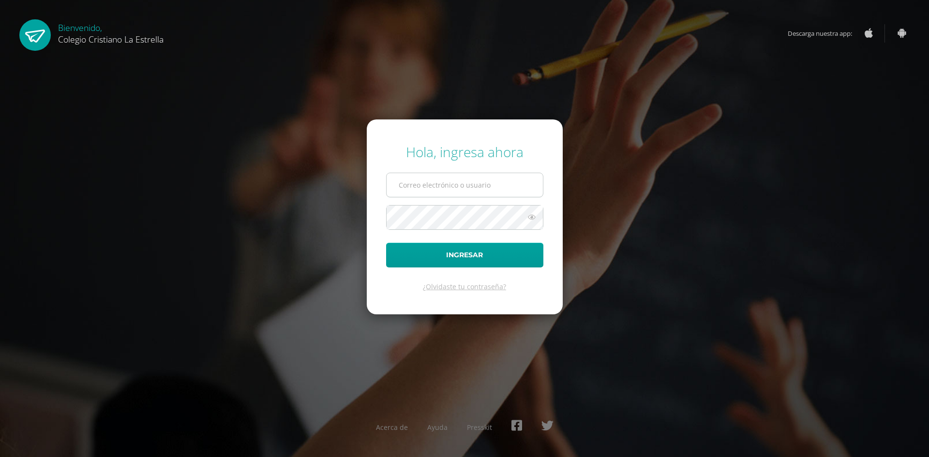
type input "[EMAIL_ADDRESS][DOMAIN_NAME]"
click at [484, 186] on input "[EMAIL_ADDRESS][DOMAIN_NAME]" at bounding box center [465, 185] width 156 height 24
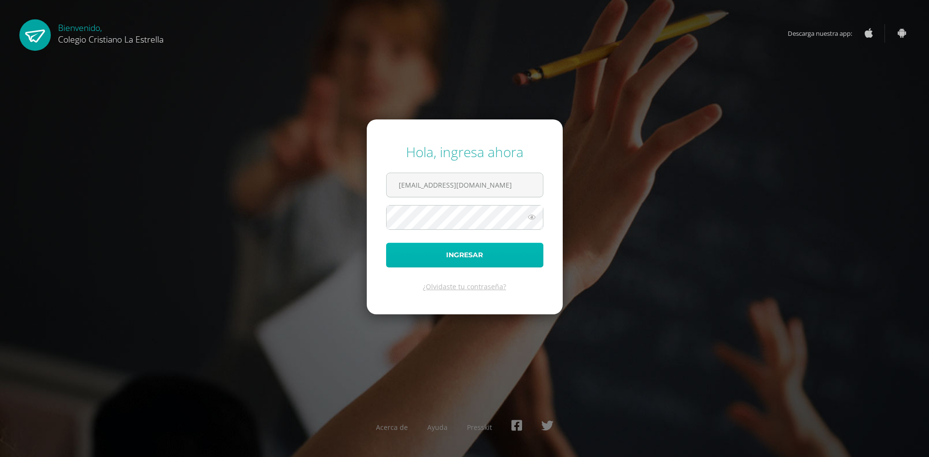
click at [466, 258] on button "Ingresar" at bounding box center [464, 255] width 157 height 25
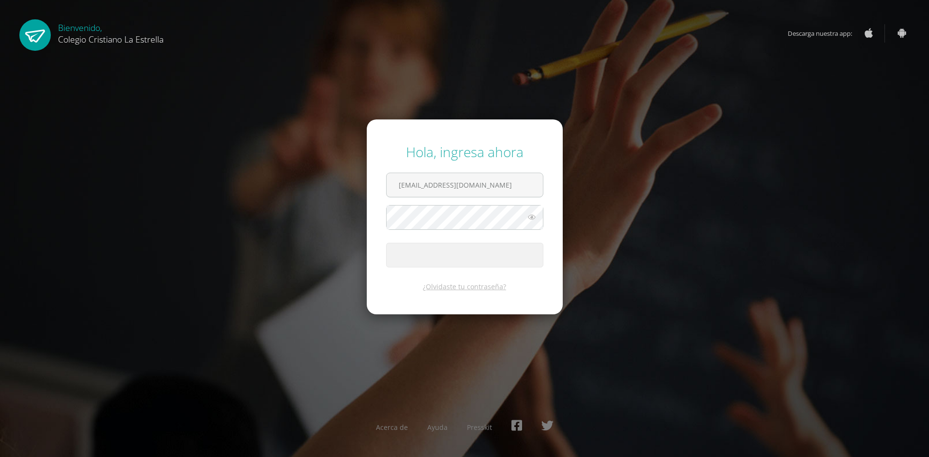
click at [737, 256] on div "Hola, ingresa ahora 2021280@laestrella.edu.gt Ingresar ¿Olvidaste tu contraseña…" at bounding box center [464, 228] width 624 height 187
click at [74, 35] on span "Colegio Cristiano La Estrella" at bounding box center [110, 39] width 105 height 12
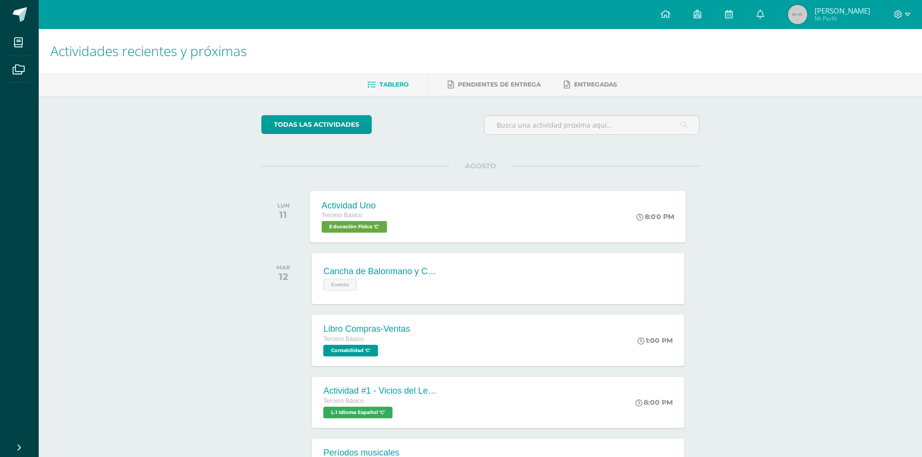
click at [345, 227] on span "Educación Física 'C'" at bounding box center [354, 227] width 65 height 12
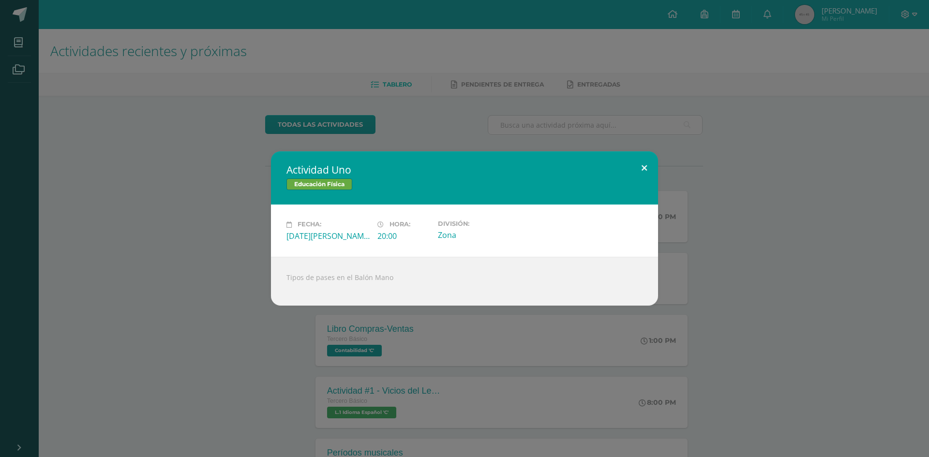
click at [640, 167] on button at bounding box center [645, 167] width 28 height 33
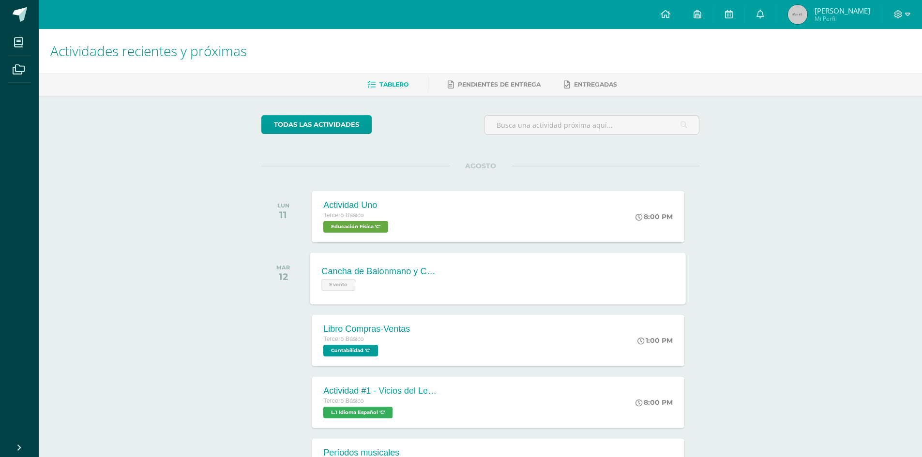
click at [341, 288] on span "Evento" at bounding box center [339, 285] width 34 height 12
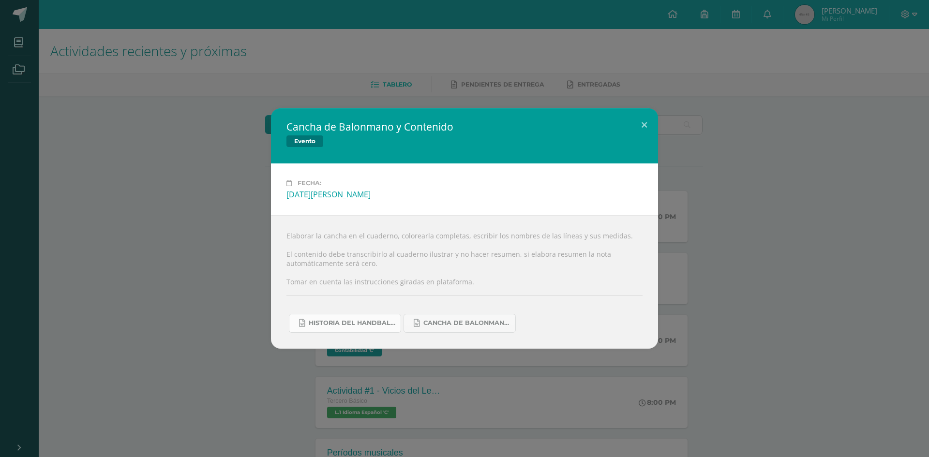
click at [378, 323] on span "Historia del handball.docx" at bounding box center [352, 323] width 87 height 8
click at [474, 321] on span "Cancha de Balonmano.docx" at bounding box center [466, 323] width 87 height 8
click at [638, 127] on button at bounding box center [645, 124] width 28 height 33
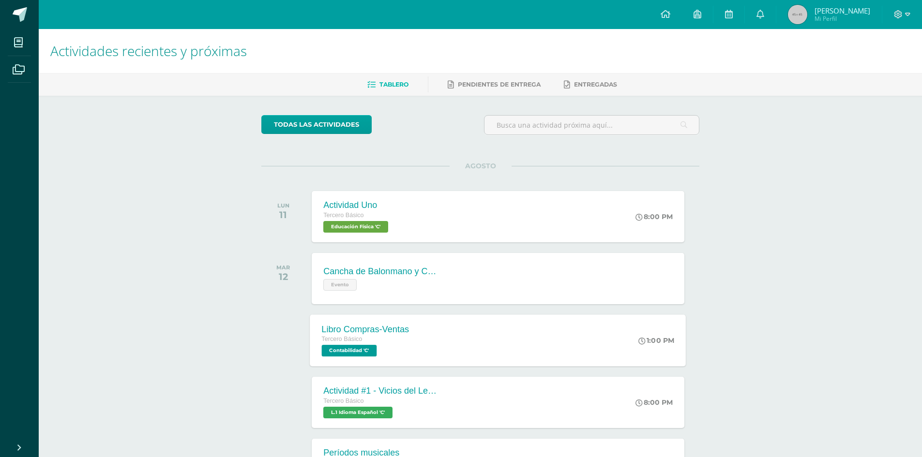
click at [348, 347] on span "Contabilidad 'C'" at bounding box center [349, 351] width 55 height 12
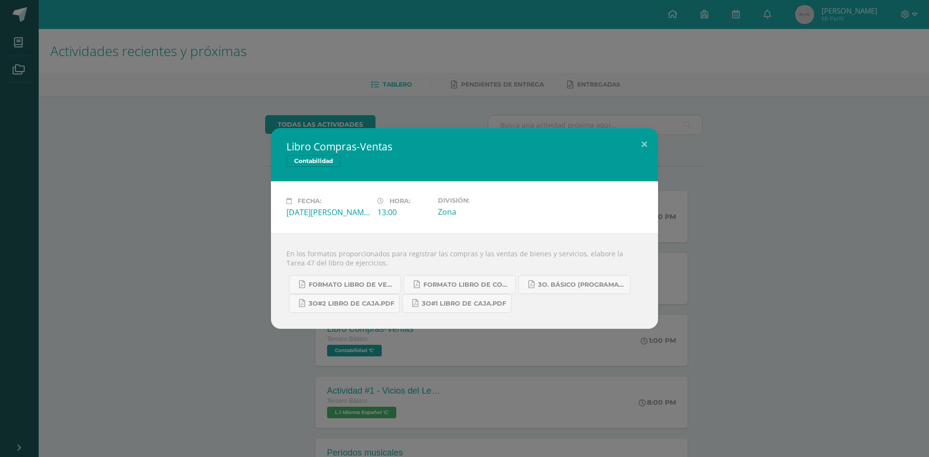
click at [929, 266] on div "Libro Compras-Ventas Contabilidad Fecha: [DATE][PERSON_NAME] Hora: 13:00 Divisi…" at bounding box center [464, 228] width 929 height 457
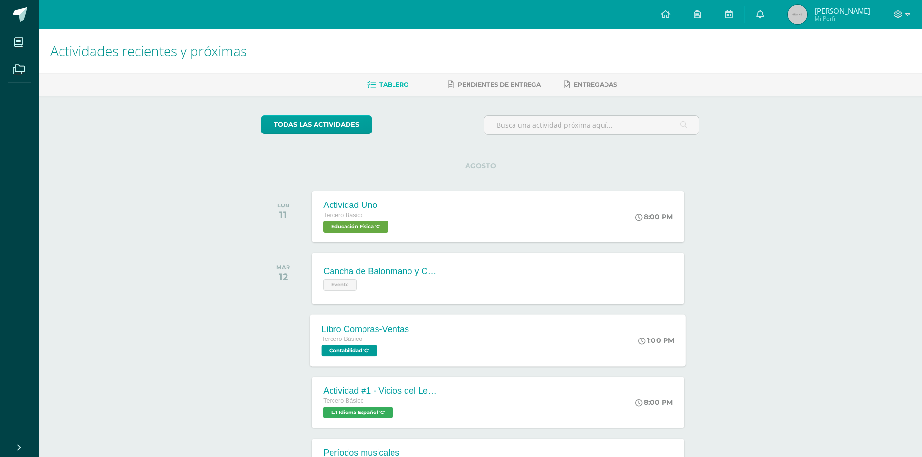
click at [358, 352] on span "Contabilidad 'C'" at bounding box center [349, 351] width 55 height 12
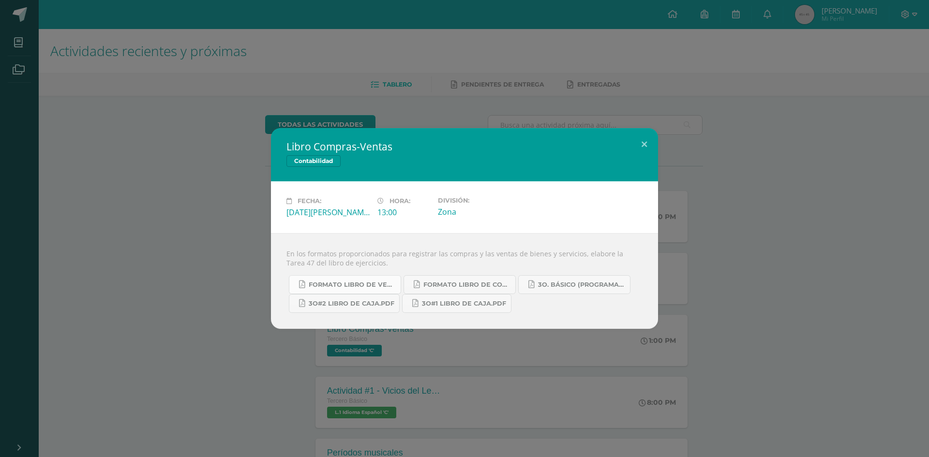
click at [375, 283] on span "Formato Libro de Ventas.pdf" at bounding box center [352, 285] width 87 height 8
click at [433, 289] on link "Formato Libro de Compras.pdf" at bounding box center [460, 284] width 112 height 19
click at [588, 282] on span "3o. Básico (Programación).pdf" at bounding box center [581, 285] width 87 height 8
click at [350, 299] on link "3o#2 Libro de Caja.pdf" at bounding box center [344, 303] width 111 height 19
click at [458, 304] on span "3o#1 Libro de Caja.pdf" at bounding box center [464, 304] width 84 height 8
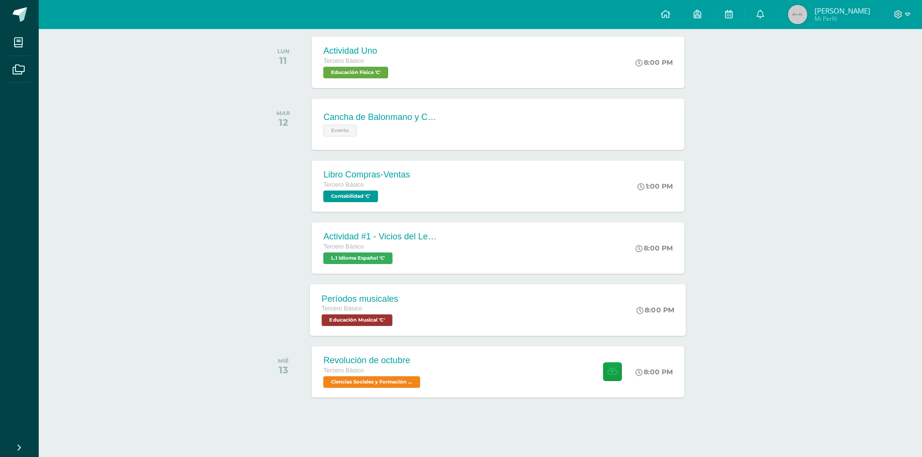
scroll to position [156, 0]
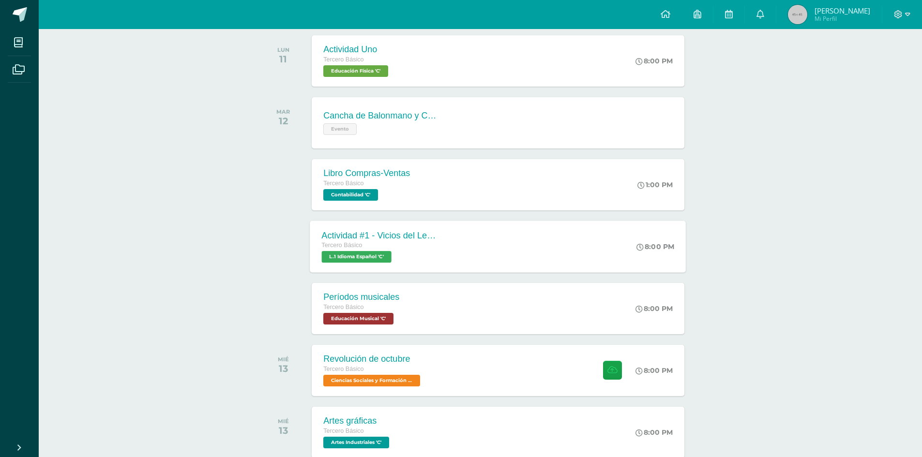
click at [355, 255] on span "L.1 Idioma Español 'C'" at bounding box center [357, 257] width 70 height 12
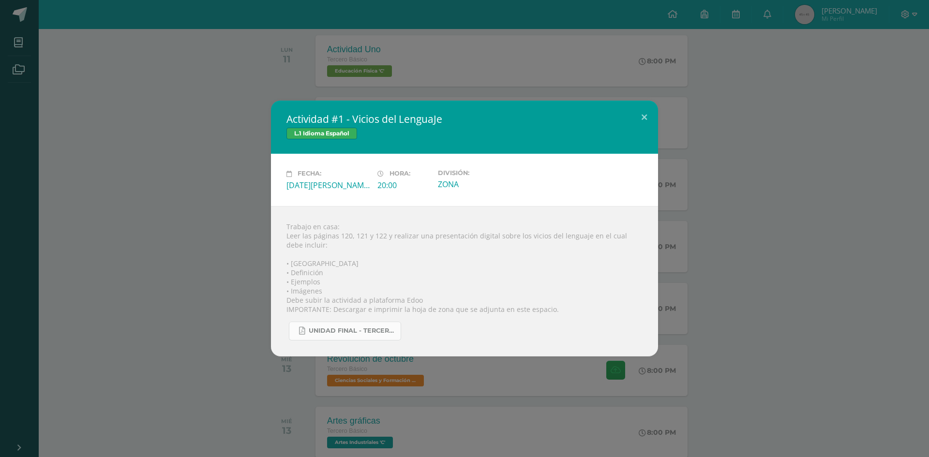
click at [334, 329] on span "UNIDAD FINAL - TERCERO BASICO A-B-C.pdf" at bounding box center [352, 331] width 87 height 8
click at [645, 116] on button at bounding box center [645, 117] width 28 height 33
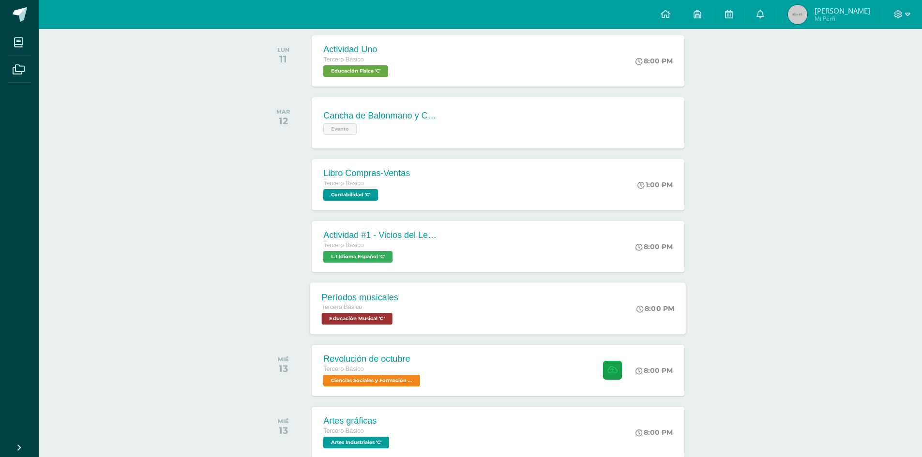
click at [365, 318] on span "Educación Musical 'C'" at bounding box center [357, 319] width 71 height 12
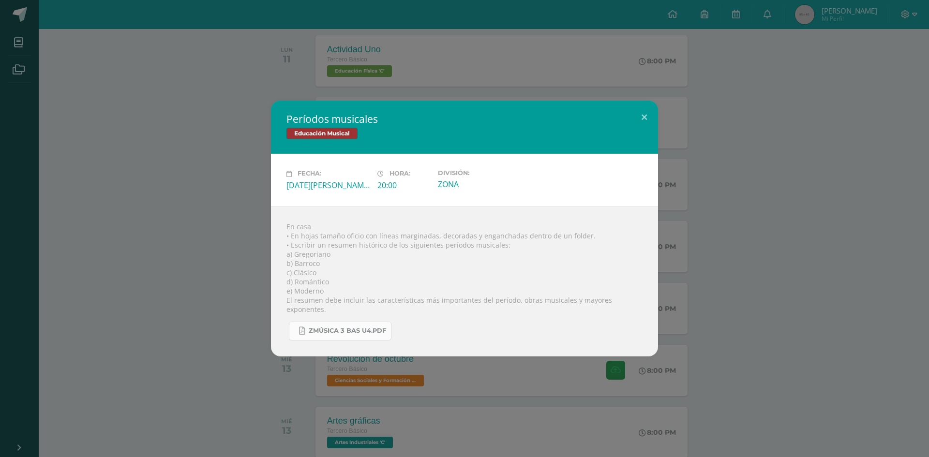
click at [371, 322] on link "Zmúsica 3 Bas U4.pdf" at bounding box center [340, 331] width 103 height 19
click at [347, 327] on span "Zmúsica 3 Bas U4.pdf" at bounding box center [347, 331] width 77 height 8
click at [635, 117] on button at bounding box center [645, 117] width 28 height 33
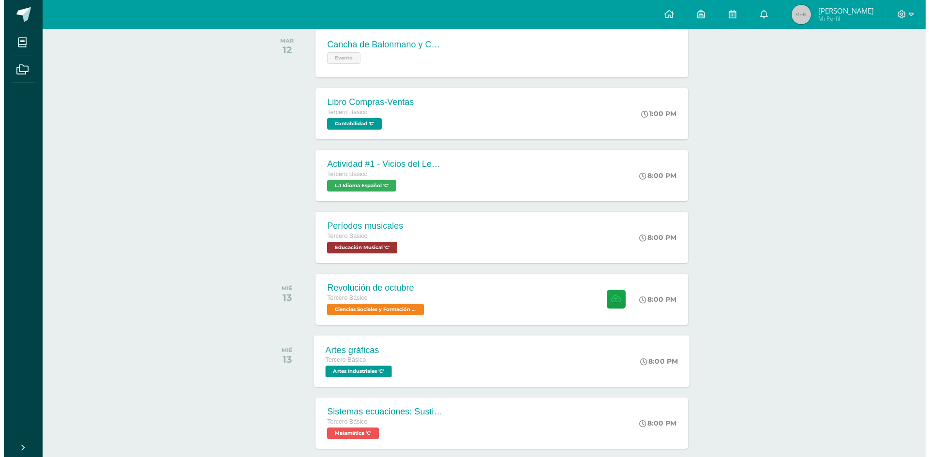
scroll to position [253, 0]
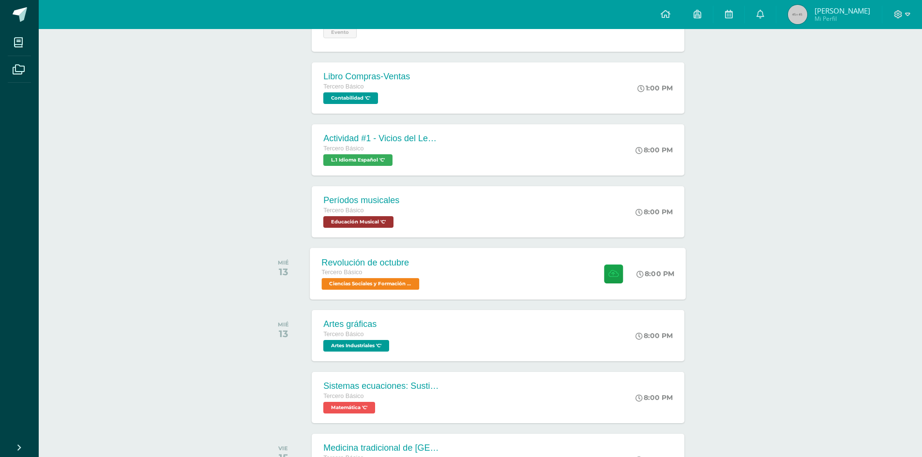
click at [369, 286] on span "Ciencias Sociales y Formación Ciudadana 'C'" at bounding box center [371, 284] width 98 height 12
